Goal: Information Seeking & Learning: Learn about a topic

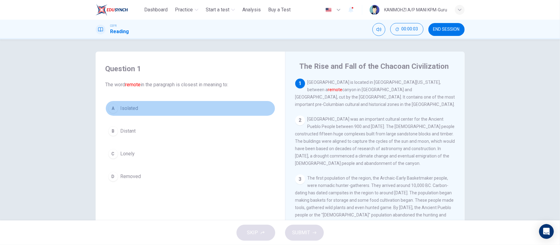
click at [134, 107] on span "Isolated" at bounding box center [130, 108] width 18 height 7
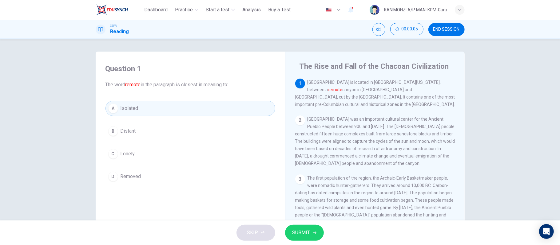
click at [298, 235] on span "SUBMIT" at bounding box center [301, 233] width 18 height 9
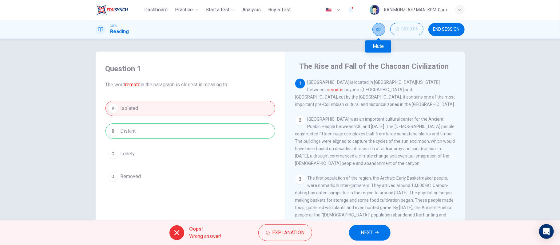
click at [372, 30] on button "Mute" at bounding box center [378, 29] width 13 height 13
click at [367, 240] on button "NEXT" at bounding box center [370, 233] width 42 height 16
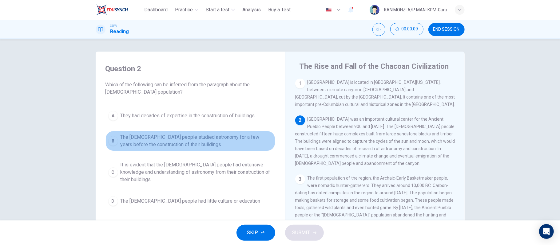
click at [183, 151] on button "B The [DEMOGRAPHIC_DATA] people studied astronomy for a few years before the co…" at bounding box center [190, 141] width 170 height 20
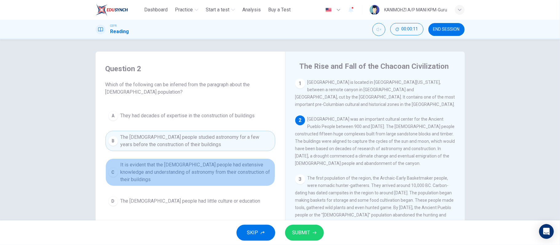
click at [176, 167] on span "It is evident that the [DEMOGRAPHIC_DATA] people had extensive knowledge and un…" at bounding box center [197, 172] width 152 height 22
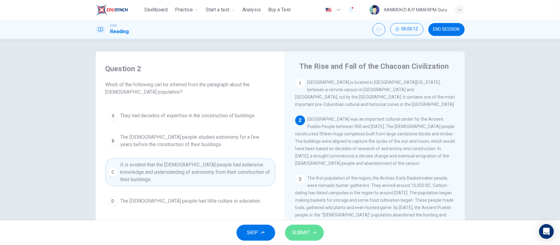
click at [306, 240] on button "SUBMIT" at bounding box center [304, 233] width 39 height 16
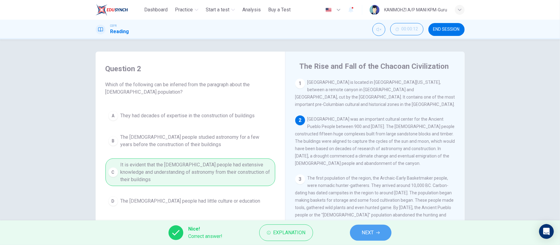
click at [368, 233] on span "NEXT" at bounding box center [368, 233] width 12 height 9
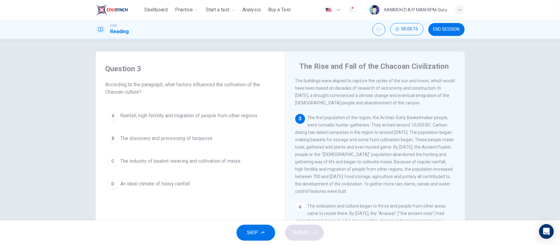
scroll to position [77, 0]
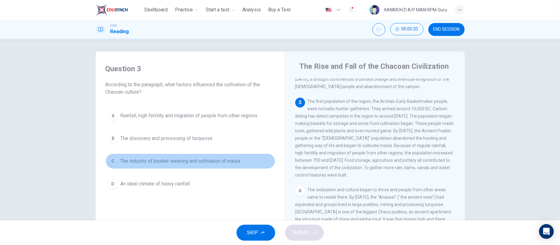
click at [223, 163] on span "The industry of basket-weaving and cultivation of maize" at bounding box center [181, 161] width 120 height 7
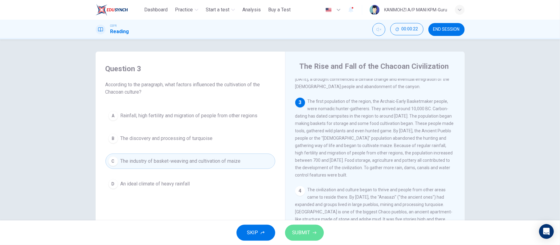
click at [298, 229] on span "SUBMIT" at bounding box center [301, 233] width 18 height 9
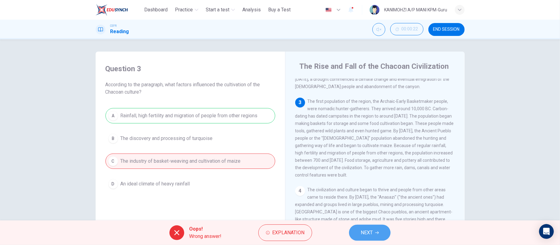
click at [364, 229] on span "NEXT" at bounding box center [367, 233] width 12 height 9
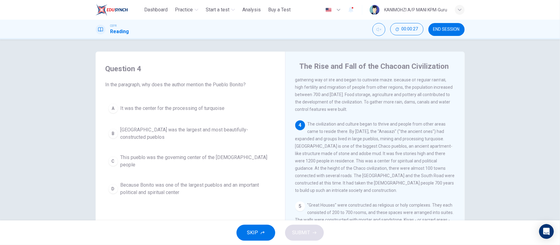
scroll to position [144, 0]
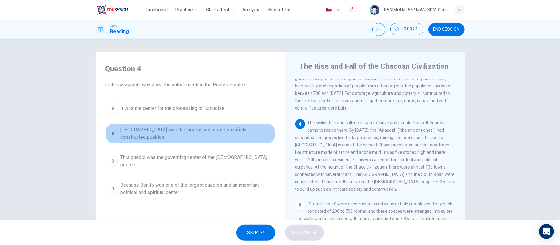
click at [192, 134] on span "[GEOGRAPHIC_DATA] was the largest and most beautifully-constructed pueblos" at bounding box center [197, 133] width 152 height 15
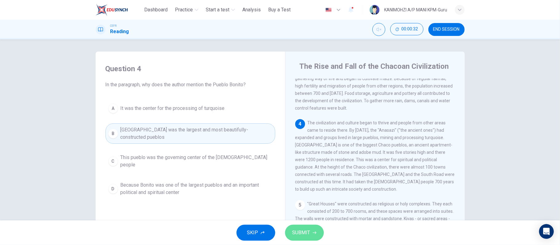
click at [293, 239] on button "SUBMIT" at bounding box center [304, 233] width 39 height 16
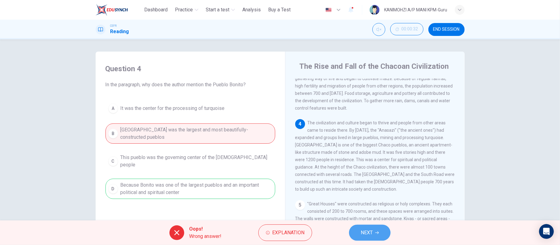
click at [368, 239] on button "NEXT" at bounding box center [370, 233] width 42 height 16
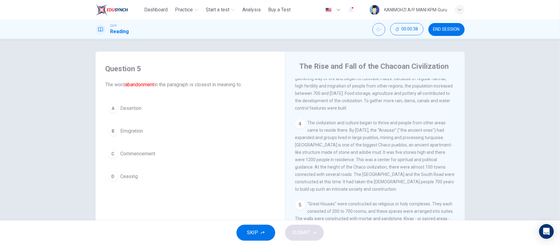
click at [139, 111] on span "Desertion" at bounding box center [131, 108] width 21 height 7
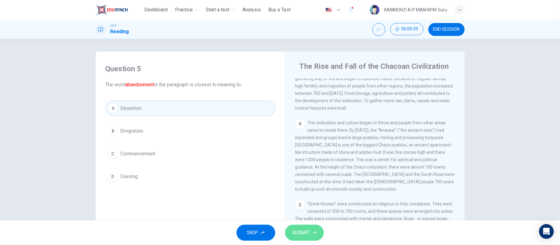
click at [299, 235] on span "SUBMIT" at bounding box center [301, 233] width 18 height 9
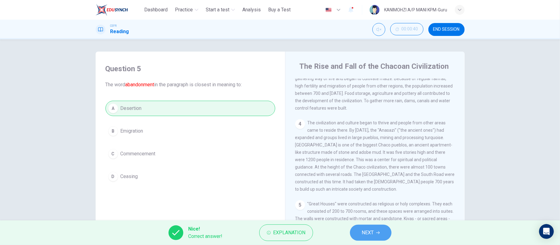
click at [355, 232] on button "NEXT" at bounding box center [371, 233] width 42 height 16
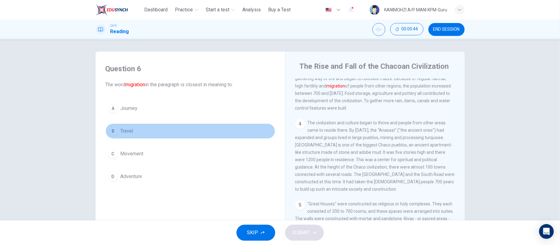
click at [136, 132] on button "B Travel" at bounding box center [190, 131] width 170 height 15
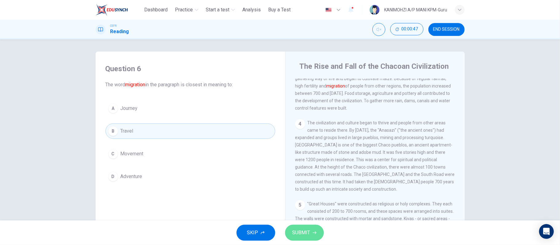
click at [304, 233] on span "SUBMIT" at bounding box center [301, 233] width 18 height 9
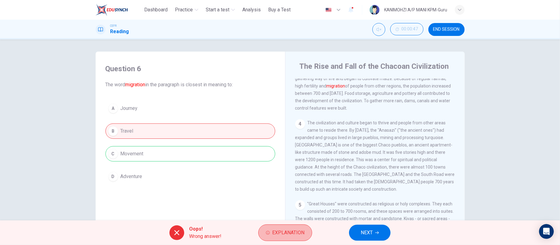
click at [304, 233] on span "Explanation" at bounding box center [288, 233] width 32 height 9
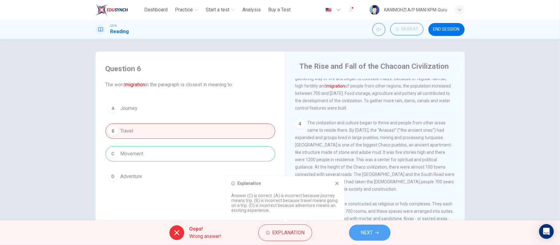
click at [371, 230] on span "NEXT" at bounding box center [367, 233] width 12 height 9
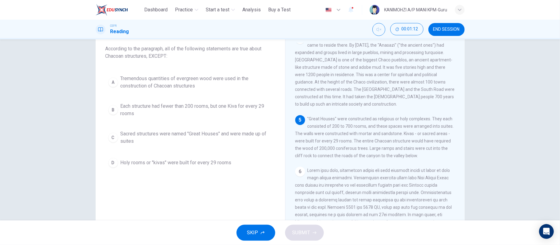
scroll to position [38, 0]
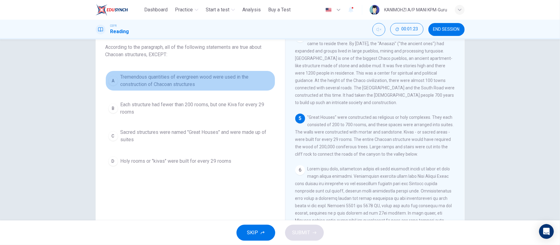
click at [206, 85] on span "Tremendous quantities of evergreen wood were used in the construction of Chacoa…" at bounding box center [197, 80] width 152 height 15
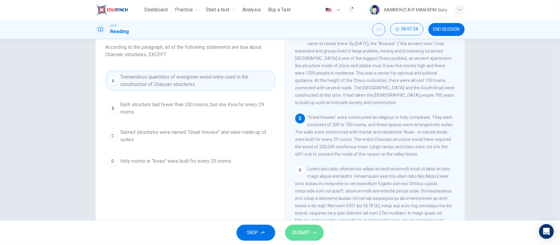
click at [296, 236] on span "SUBMIT" at bounding box center [301, 233] width 18 height 9
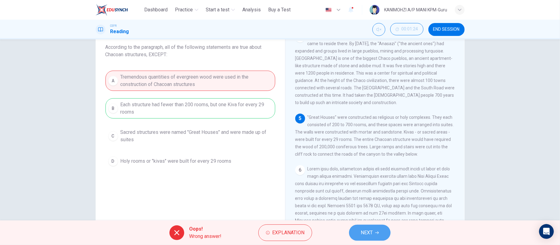
click at [365, 237] on span "NEXT" at bounding box center [367, 233] width 12 height 9
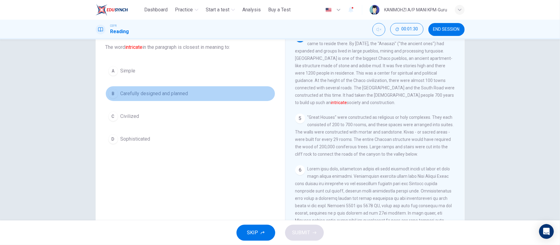
click at [163, 97] on button "B Carefully designed and planned" at bounding box center [190, 93] width 170 height 15
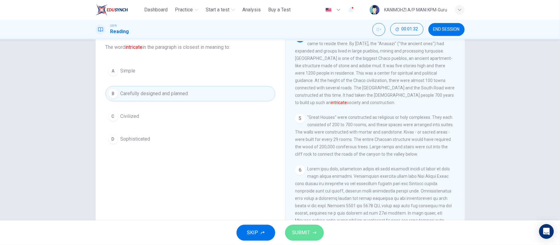
click at [303, 238] on button "SUBMIT" at bounding box center [304, 233] width 39 height 16
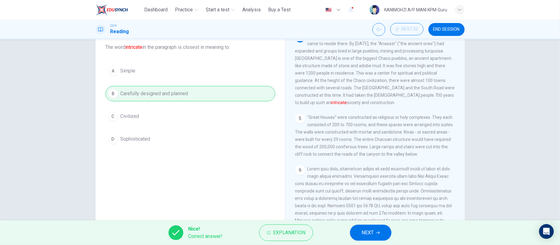
click at [365, 232] on span "NEXT" at bounding box center [368, 233] width 12 height 9
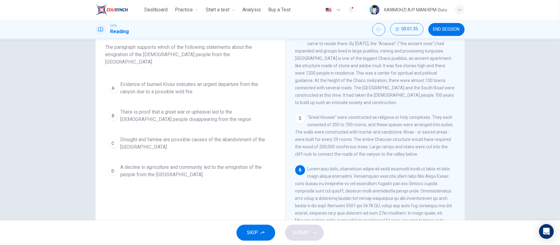
click at [232, 124] on div "A Evidence of burned Kivas indicates an urgent departure from the canyon due to…" at bounding box center [190, 129] width 170 height 103
click at [216, 114] on span "There is proof that a great war or upheaval led to the [DEMOGRAPHIC_DATA] peopl…" at bounding box center [197, 116] width 152 height 15
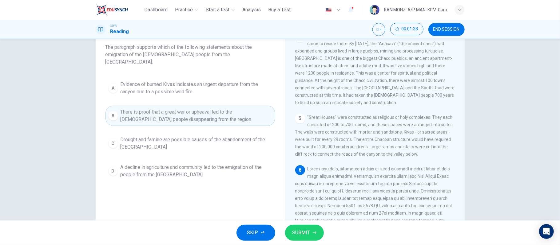
click at [224, 136] on span "Drought and famine are possible causes of the abandonment of the [GEOGRAPHIC_DA…" at bounding box center [197, 143] width 152 height 15
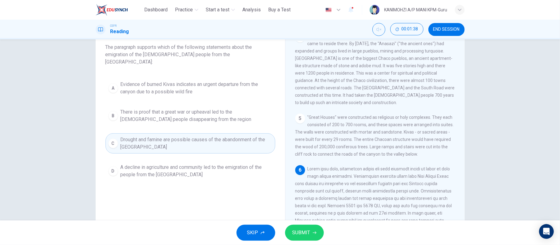
click at [224, 136] on span "Drought and famine are possible causes of the abandonment of the [GEOGRAPHIC_DA…" at bounding box center [197, 143] width 152 height 15
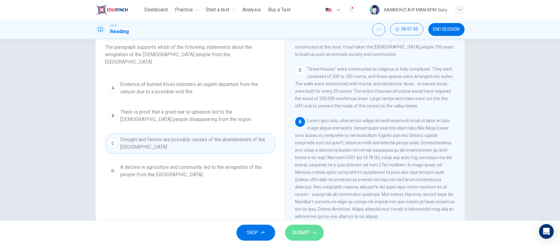
click at [306, 234] on span "SUBMIT" at bounding box center [301, 233] width 18 height 9
